Goal: Task Accomplishment & Management: Manage account settings

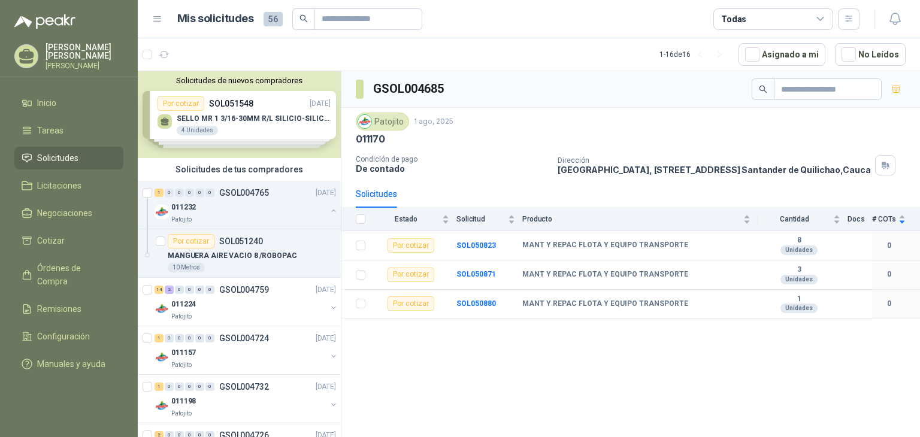
scroll to position [240, 0]
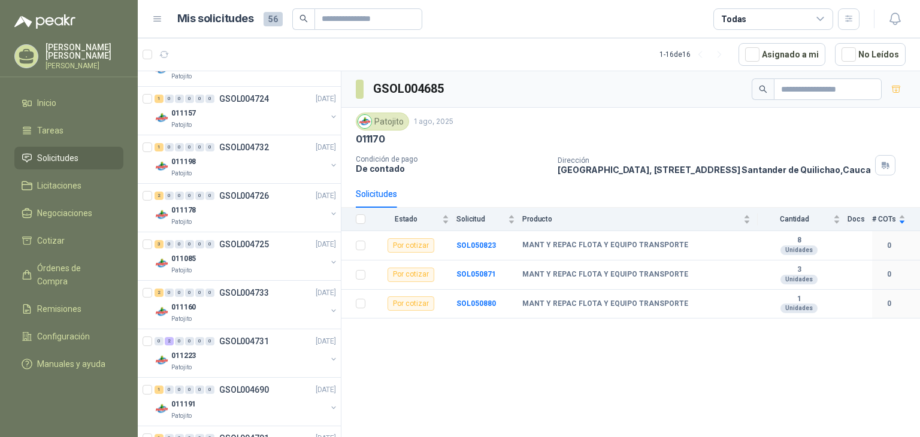
click at [72, 53] on p "[PERSON_NAME]" at bounding box center [85, 51] width 78 height 17
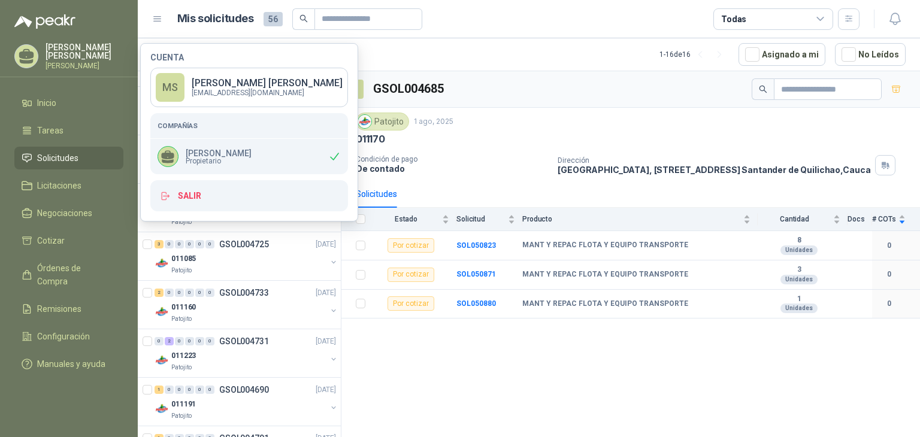
click at [186, 159] on span "Propietario" at bounding box center [219, 161] width 66 height 7
click at [203, 146] on div "[PERSON_NAME] Propietario" at bounding box center [205, 156] width 94 height 21
click at [220, 152] on p "[PERSON_NAME]" at bounding box center [219, 153] width 66 height 8
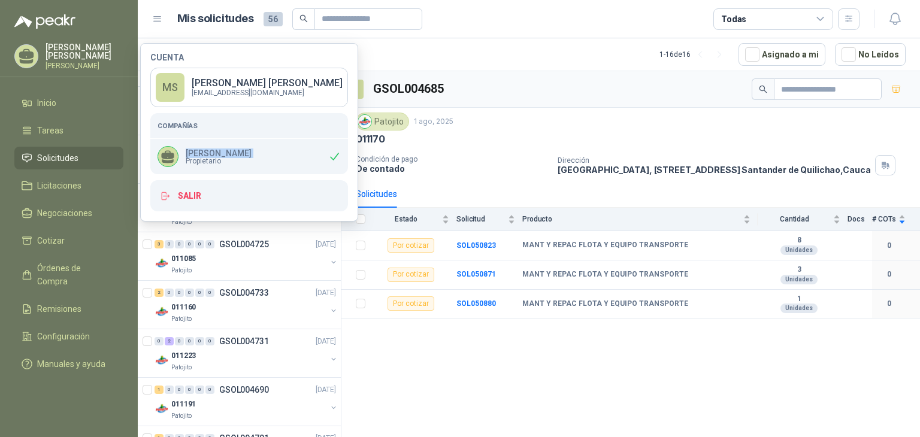
click at [223, 152] on p "[PERSON_NAME]" at bounding box center [219, 153] width 66 height 8
click at [49, 330] on span "Configuración" at bounding box center [63, 336] width 53 height 13
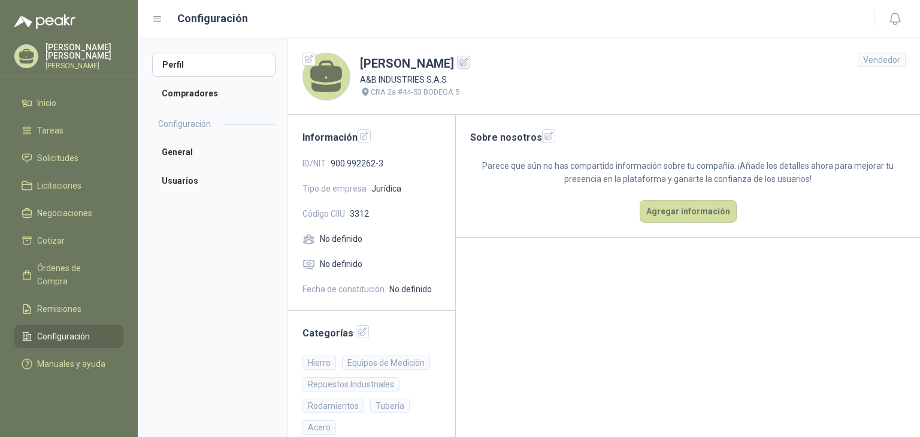
click at [465, 63] on icon "button" at bounding box center [464, 63] width 10 height 10
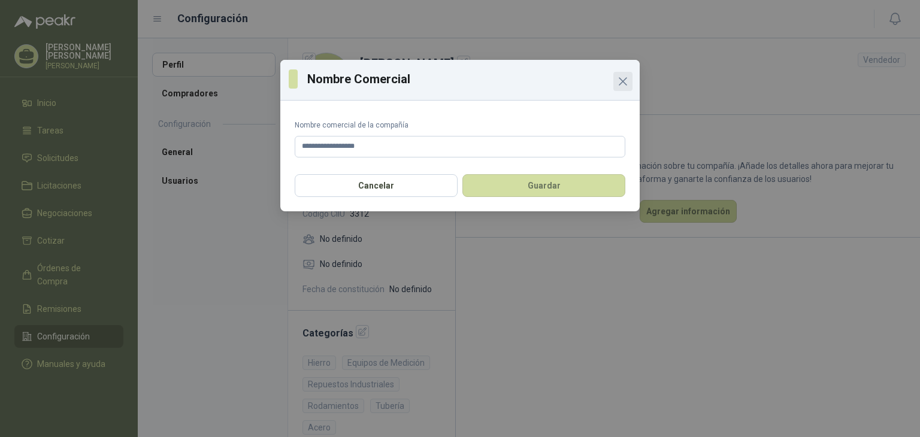
click at [623, 80] on icon "Close" at bounding box center [623, 81] width 14 height 14
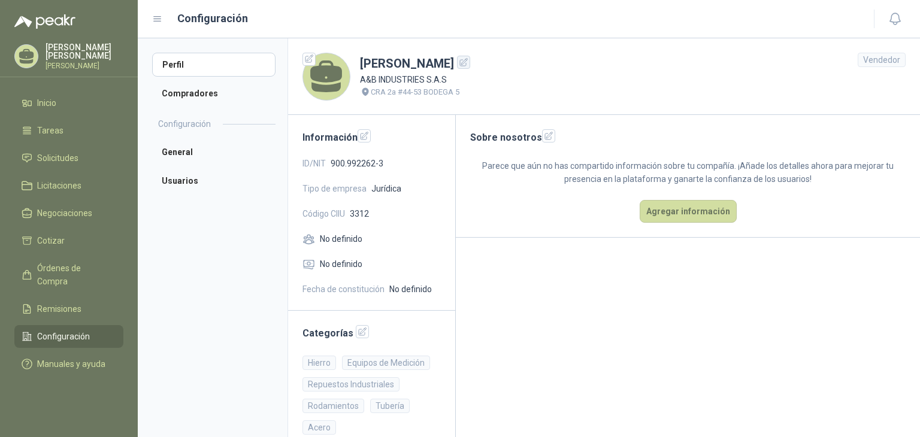
click at [461, 64] on icon "button" at bounding box center [464, 62] width 8 height 8
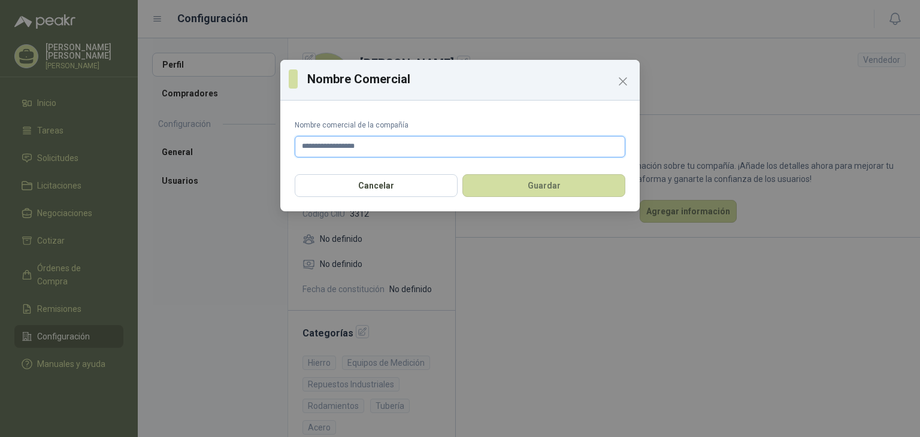
click at [402, 146] on input "**********" at bounding box center [460, 147] width 331 height 22
click at [389, 146] on input "**********" at bounding box center [460, 147] width 331 height 22
type input "*"
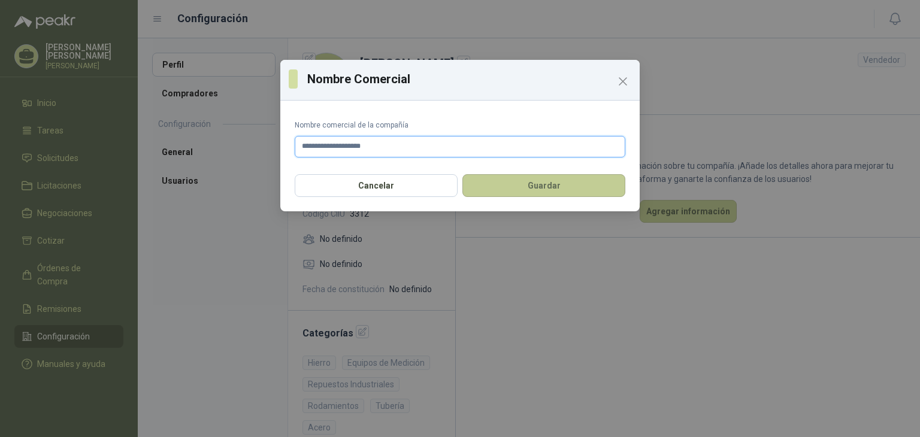
type input "**********"
click at [593, 189] on button "Guardar" at bounding box center [544, 185] width 163 height 23
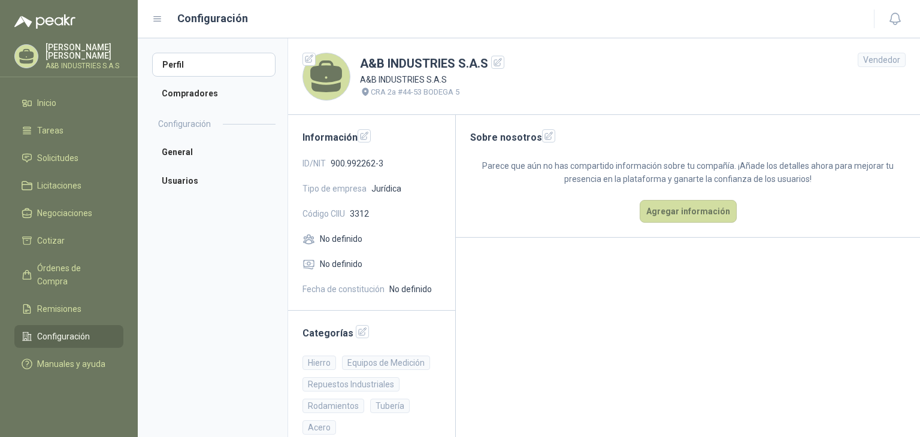
click at [487, 219] on div "Sobre nosotros Parece que aún no has compartido información sobre tu compañía. …" at bounding box center [688, 176] width 464 height 123
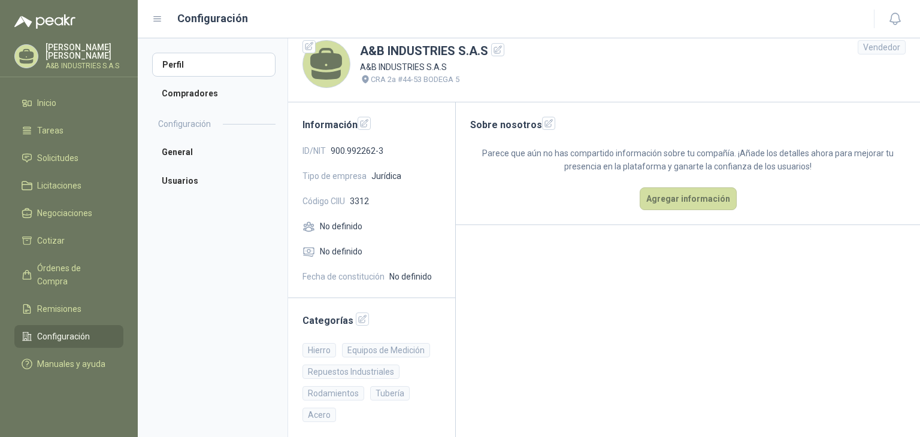
scroll to position [19, 0]
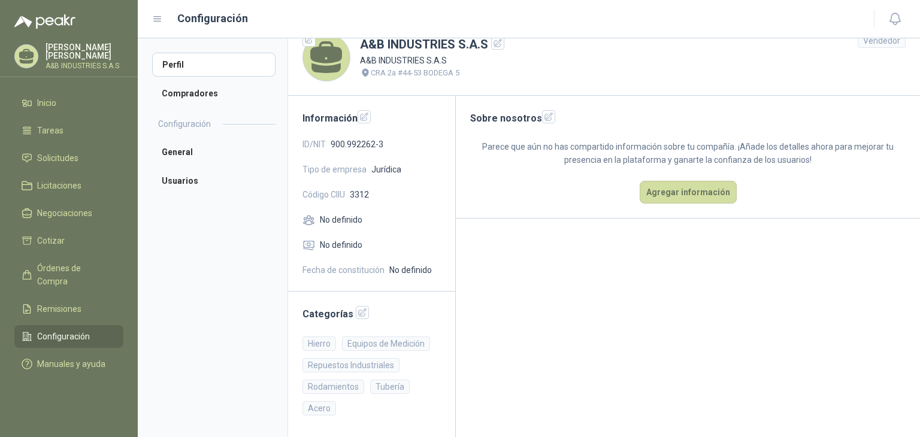
click at [93, 45] on p "[PERSON_NAME]" at bounding box center [85, 51] width 78 height 17
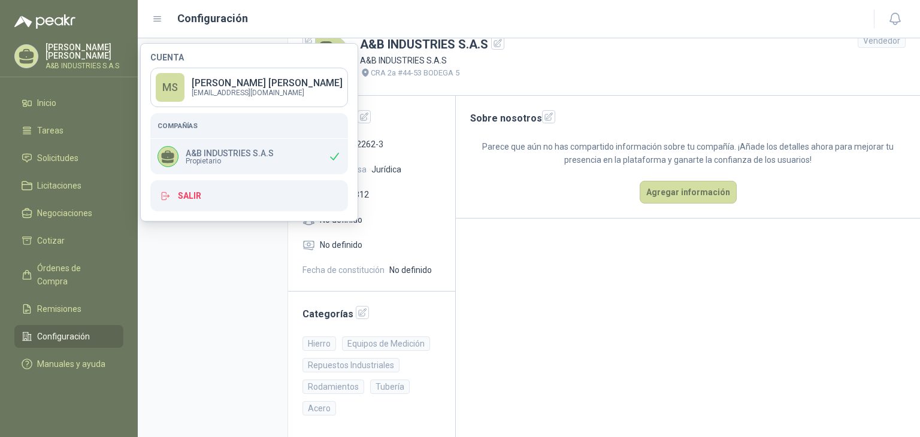
click at [209, 255] on aside "Perfil Compradores Configuración General Usuarios" at bounding box center [213, 237] width 150 height 399
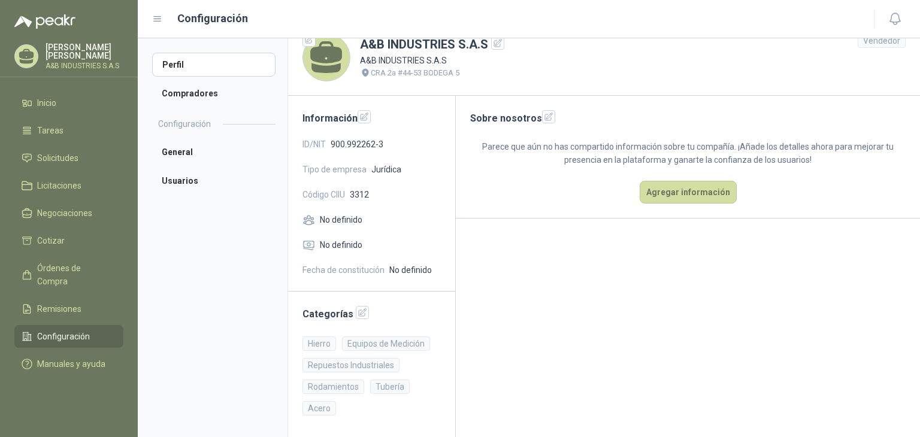
click at [662, 82] on header "A&B INDUSTRIES S.A.S A&B INDUSTRIES S.A.S CRA 2a #44-53 BODEGA 5 Vendedor" at bounding box center [604, 57] width 632 height 77
click at [625, 319] on main "Sobre nosotros Parece que aún no has compartido información sobre tu compañía. …" at bounding box center [688, 267] width 464 height 342
click at [49, 137] on link "Tareas" at bounding box center [68, 130] width 109 height 23
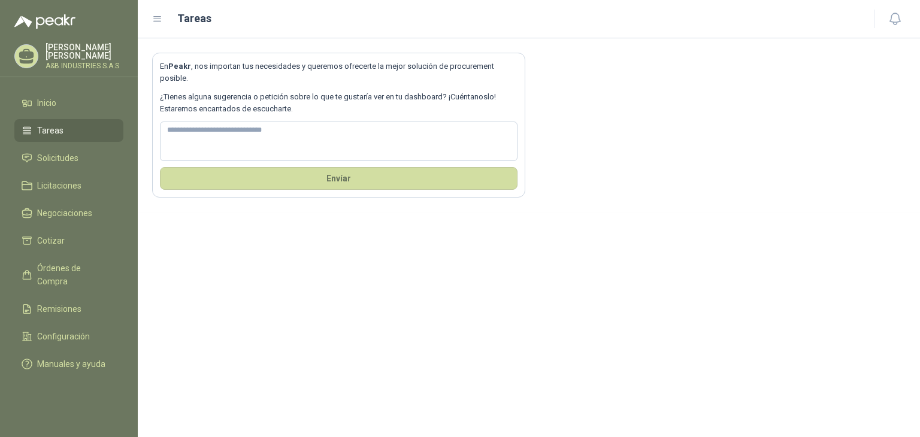
click at [76, 169] on ul "Inicio Tareas Solicitudes Licitaciones Negociaciones Cotizar Órdenes de Compra …" at bounding box center [69, 236] width 138 height 289
click at [64, 154] on span "Solicitudes" at bounding box center [57, 158] width 41 height 13
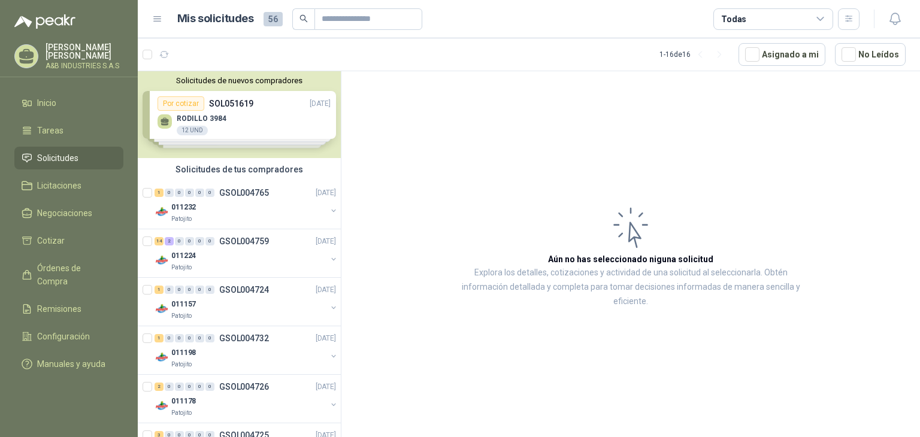
click at [243, 126] on div "Solicitudes de nuevos compradores Por cotizar SOL051619 [DATE] RODILLO 3984 12 …" at bounding box center [239, 114] width 203 height 87
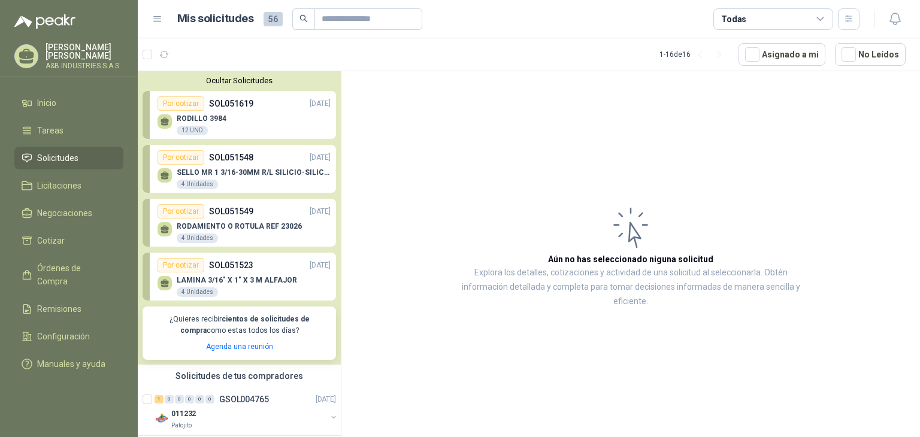
click at [214, 174] on p "SELLO MR 1 3/16-30MM R/L SILICIO-SILICIO" at bounding box center [254, 172] width 154 height 8
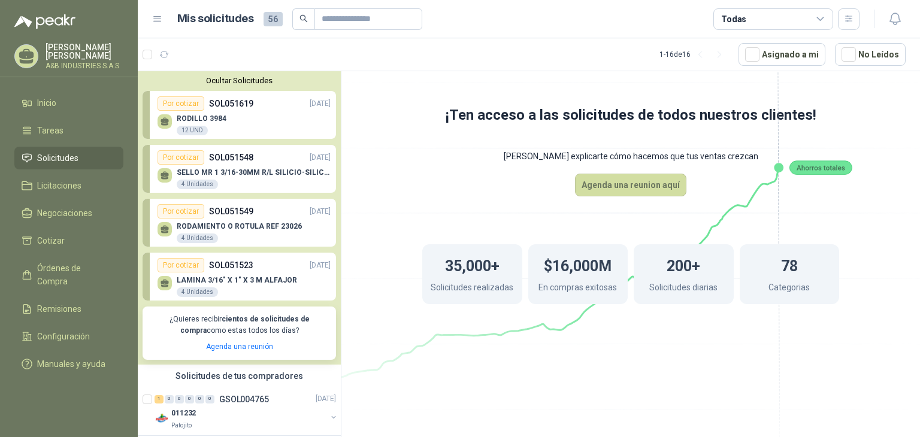
click at [248, 219] on div "RODAMIENTO O ROTULA REF 23026 4 Unidades" at bounding box center [244, 231] width 173 height 25
